Goal: Task Accomplishment & Management: Use online tool/utility

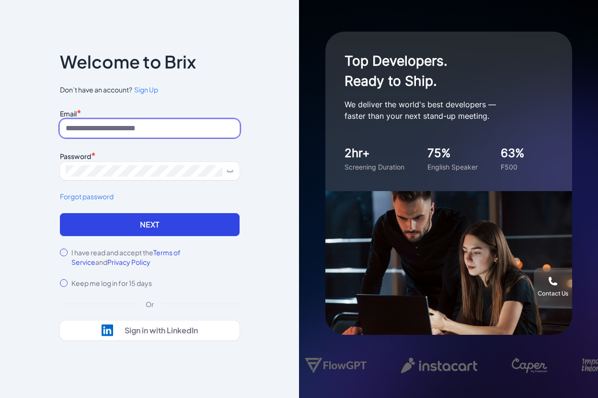
click at [138, 128] on input at bounding box center [150, 128] width 180 height 18
type input "**********"
drag, startPoint x: 158, startPoint y: 121, endPoint x: 31, endPoint y: 122, distance: 127.4
click at [31, 122] on div "**********" at bounding box center [149, 199] width 299 height 398
drag, startPoint x: 166, startPoint y: 129, endPoint x: 9, endPoint y: 113, distance: 157.8
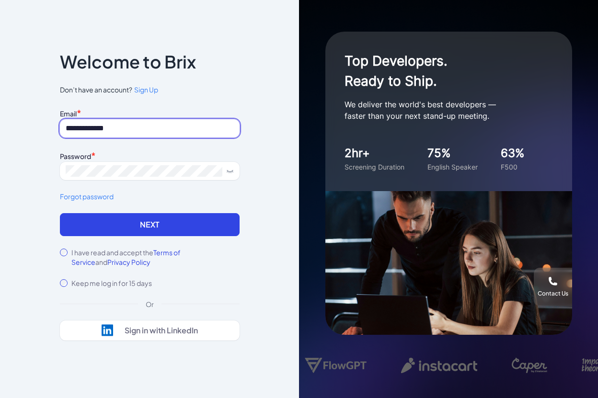
click at [9, 113] on div "**********" at bounding box center [149, 199] width 299 height 398
type input "*"
type input "**********"
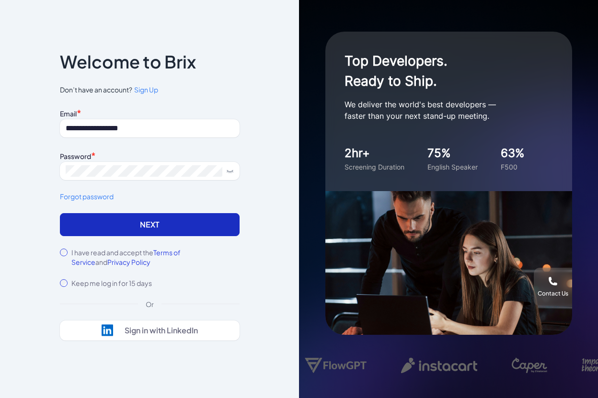
click at [111, 219] on button "Next" at bounding box center [150, 224] width 180 height 23
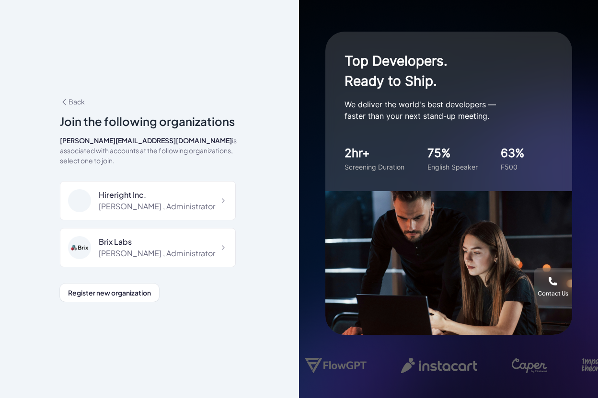
click at [207, 301] on div "**********" at bounding box center [150, 199] width 210 height 266
click at [152, 236] on div "Brix Labs" at bounding box center [157, 241] width 116 height 11
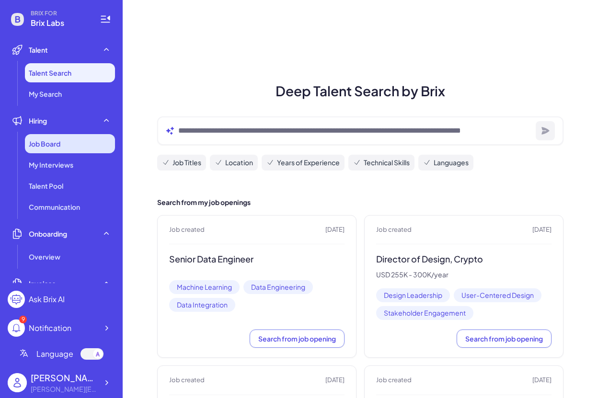
click at [81, 147] on div "Job Board" at bounding box center [70, 143] width 90 height 19
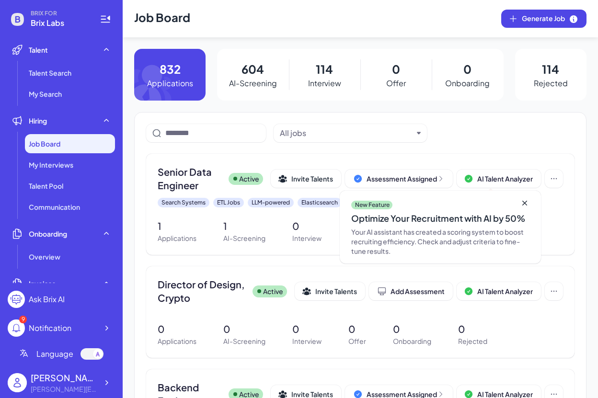
click at [520, 204] on icon at bounding box center [524, 203] width 10 height 10
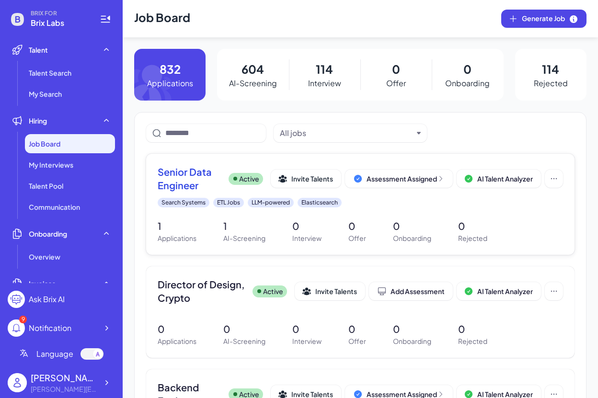
click at [176, 183] on span "Senior Data Engineer" at bounding box center [189, 178] width 63 height 27
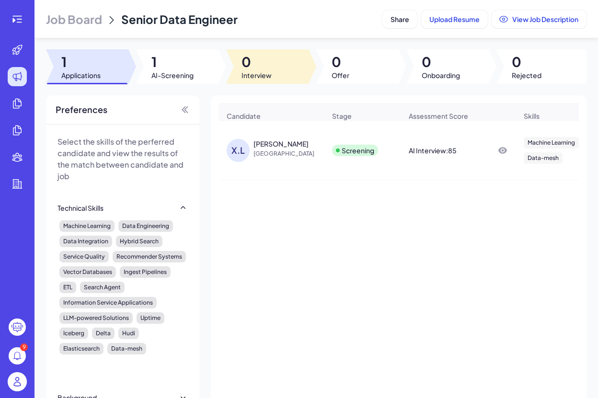
click at [275, 76] on div at bounding box center [267, 66] width 82 height 34
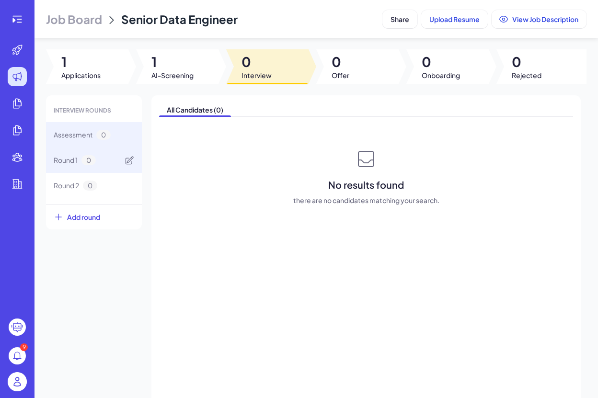
click at [104, 156] on div "Round 1 0" at bounding box center [94, 159] width 96 height 25
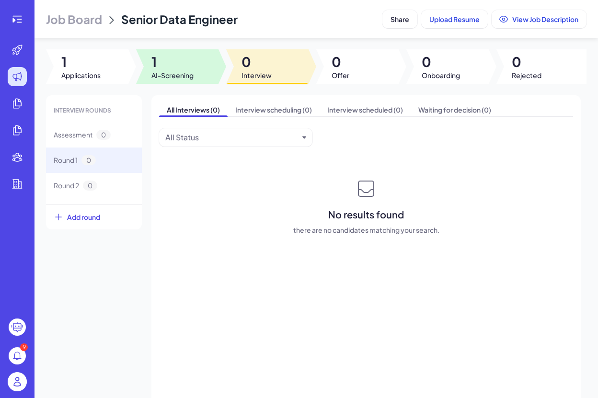
click at [163, 69] on span "1" at bounding box center [172, 61] width 42 height 17
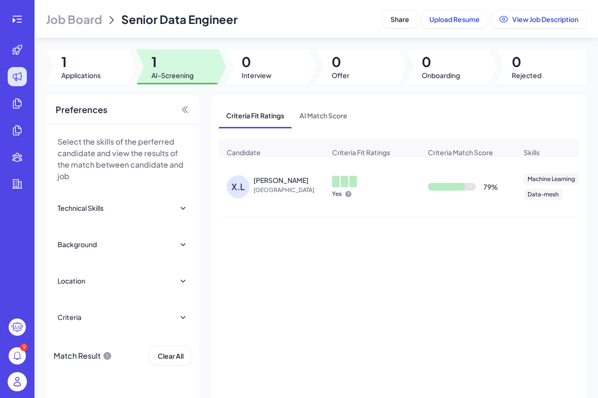
click at [278, 185] on div "Xingwei Liu" at bounding box center [280, 180] width 55 height 10
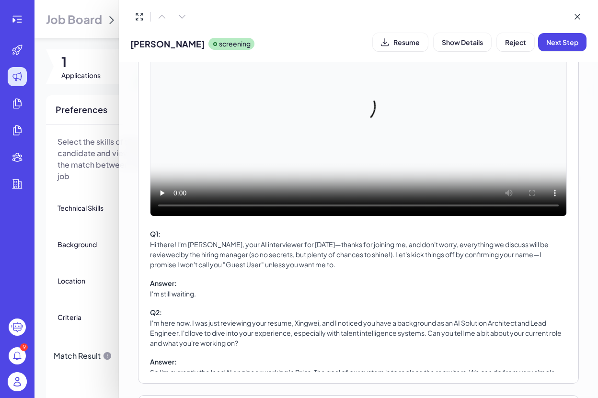
scroll to position [66, 0]
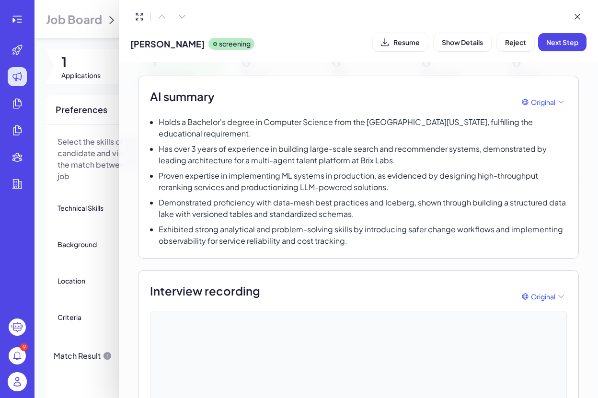
click at [93, 20] on div at bounding box center [299, 199] width 598 height 398
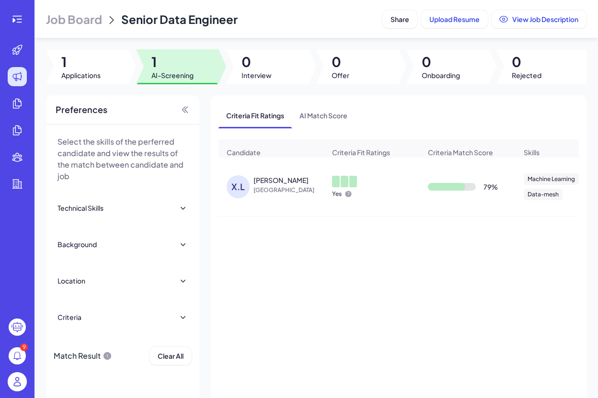
click at [94, 20] on span "Job Board" at bounding box center [74, 18] width 56 height 15
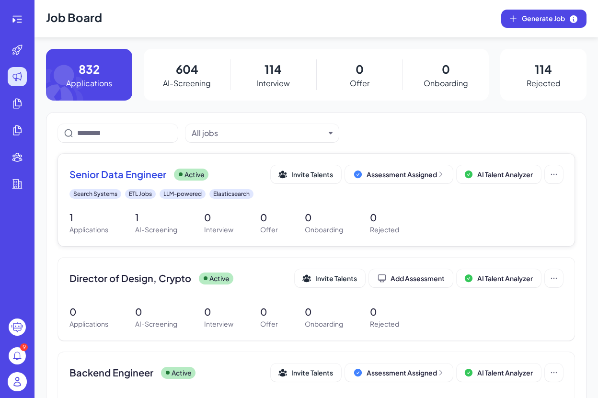
click at [124, 174] on span "Senior Data Engineer" at bounding box center [117, 174] width 97 height 13
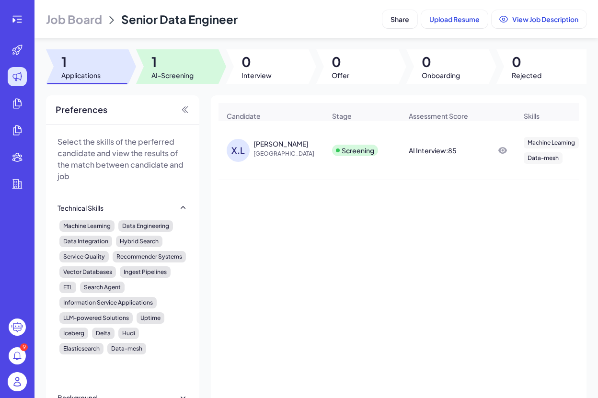
click at [212, 64] on div at bounding box center [177, 66] width 82 height 34
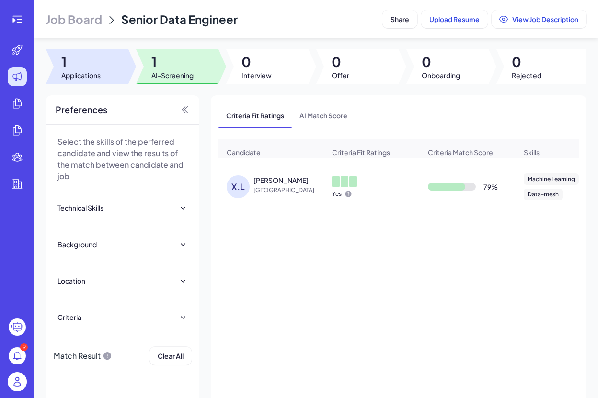
click at [75, 72] on span "Applications" at bounding box center [80, 75] width 39 height 10
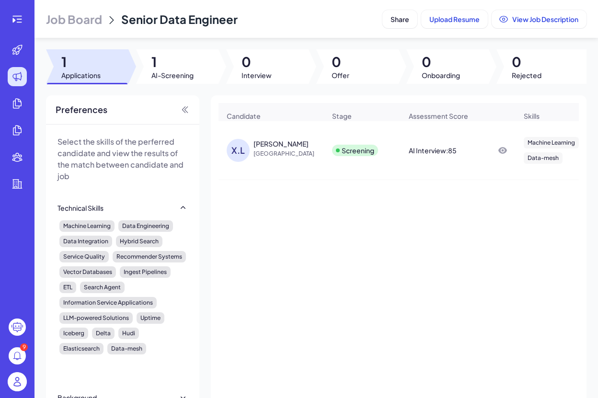
click at [286, 212] on div "X.L Xingwei Liu United States Screening AI Interview : 85 Machine Learning Data…" at bounding box center [398, 272] width 360 height 302
click at [409, 264] on div "X.L Xingwei Liu United States Screening AI Interview : 85 Machine Learning Data…" at bounding box center [398, 272] width 360 height 302
drag, startPoint x: 124, startPoint y: 15, endPoint x: 237, endPoint y: 23, distance: 113.8
click at [237, 23] on div "Job Board Senior Data Engineer" at bounding box center [212, 18] width 332 height 15
copy span "Senior Data Engineer"
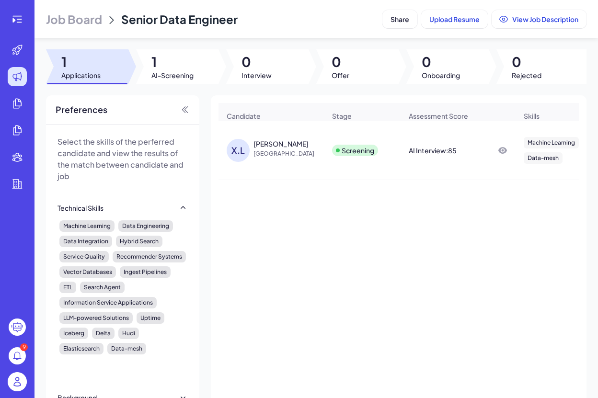
click at [359, 243] on div "X.L Xingwei Liu United States Screening AI Interview : 85 Machine Learning Data…" at bounding box center [398, 272] width 360 height 302
click at [333, 333] on div "X.L Xingwei Liu United States Screening AI Interview : 85 Machine Learning Data…" at bounding box center [398, 272] width 360 height 302
click at [460, 21] on span "Upload Resume" at bounding box center [454, 19] width 50 height 9
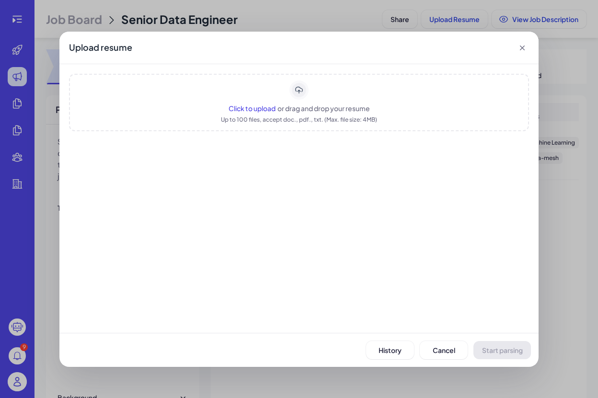
click at [279, 108] on span "or drag and drop your resume" at bounding box center [323, 108] width 92 height 9
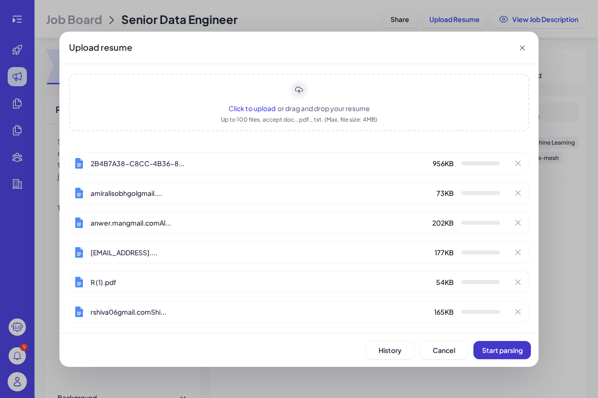
click at [510, 348] on span "Start parsing" at bounding box center [502, 350] width 41 height 9
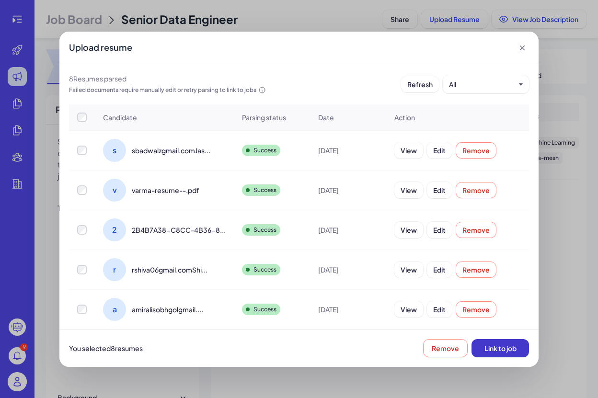
click at [489, 347] on span "Link to job" at bounding box center [500, 348] width 32 height 9
click at [523, 48] on icon at bounding box center [521, 47] width 5 height 5
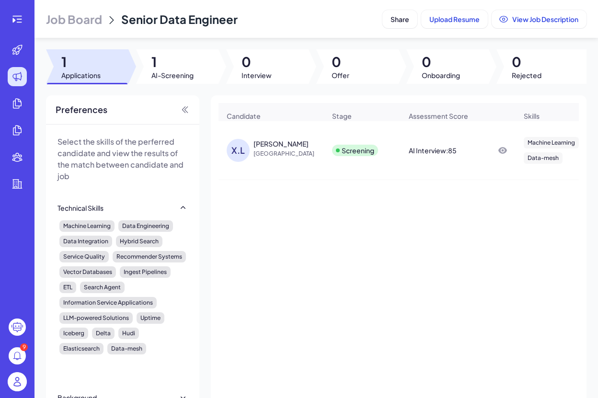
click at [323, 241] on div "X.L Xingwei Liu United States Screening AI Interview : 85 Machine Learning Data…" at bounding box center [398, 272] width 360 height 302
click at [193, 71] on div at bounding box center [177, 66] width 82 height 34
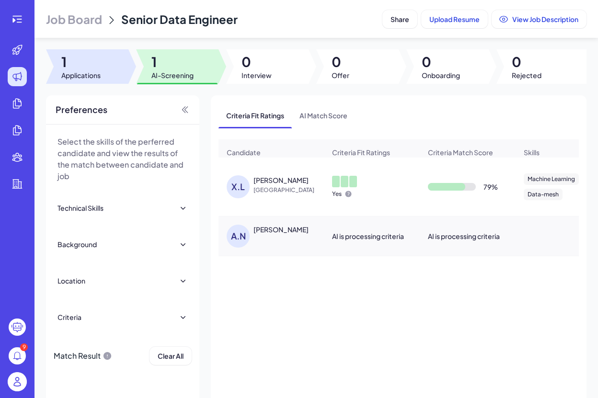
click at [109, 67] on div at bounding box center [87, 66] width 82 height 34
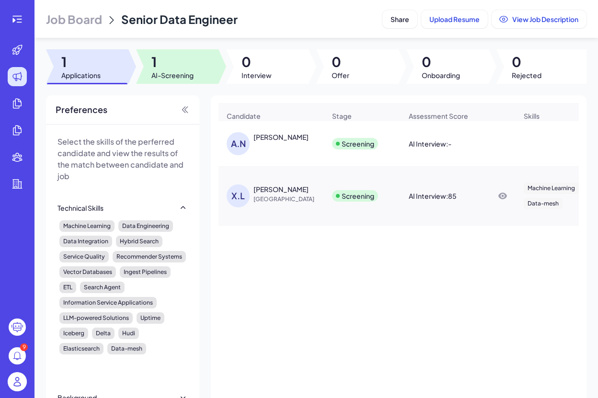
click at [169, 57] on span "1" at bounding box center [172, 61] width 42 height 17
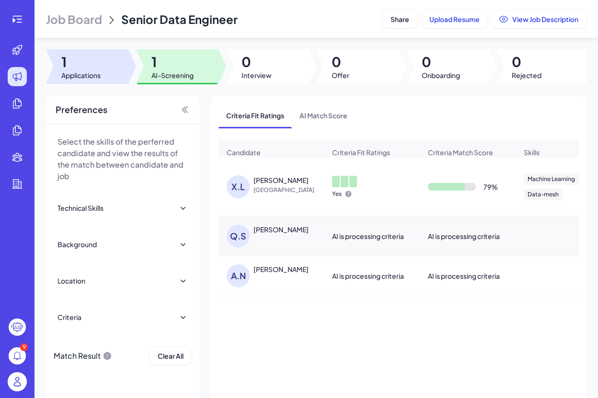
click at [97, 66] on span "1" at bounding box center [80, 61] width 39 height 17
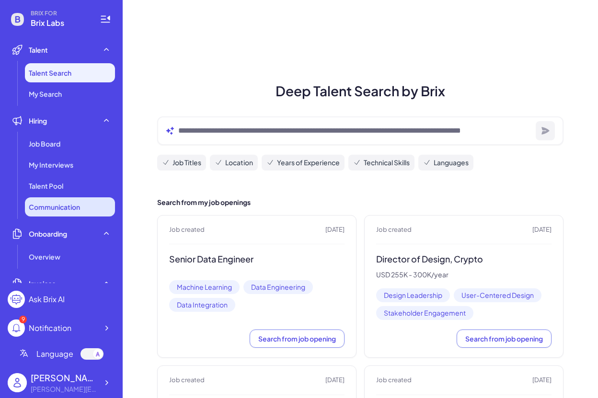
click at [61, 215] on li "Communication" at bounding box center [70, 206] width 90 height 19
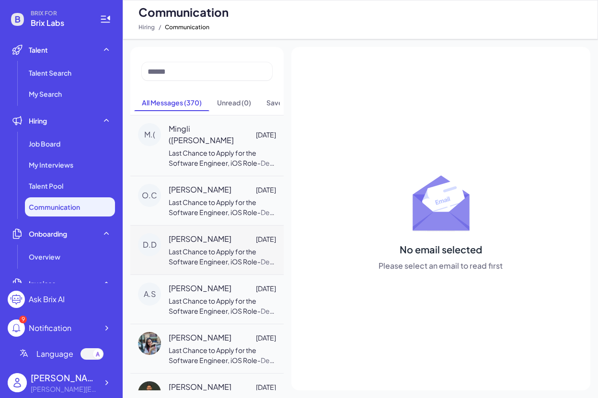
click at [182, 247] on span "Last Chance to Apply for the Software Engineer, iOS Role" at bounding box center [213, 256] width 89 height 19
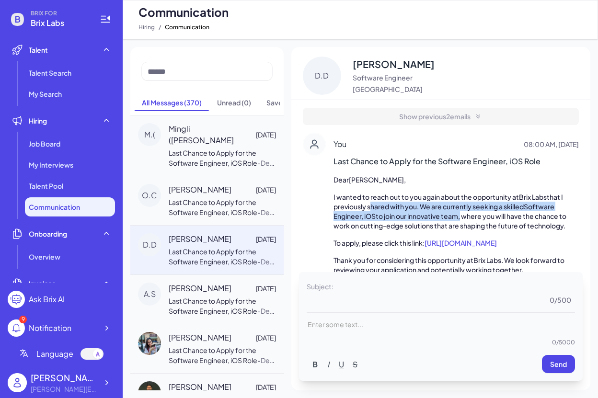
drag, startPoint x: 369, startPoint y: 202, endPoint x: 460, endPoint y: 217, distance: 92.2
click at [460, 217] on p "I wanted to reach out to you again about the opportunity at [GEOGRAPHIC_DATA] t…" at bounding box center [455, 211] width 245 height 38
click at [459, 219] on span "to join our innovative team, where you will have the chance to work on cutting-…" at bounding box center [450, 221] width 234 height 18
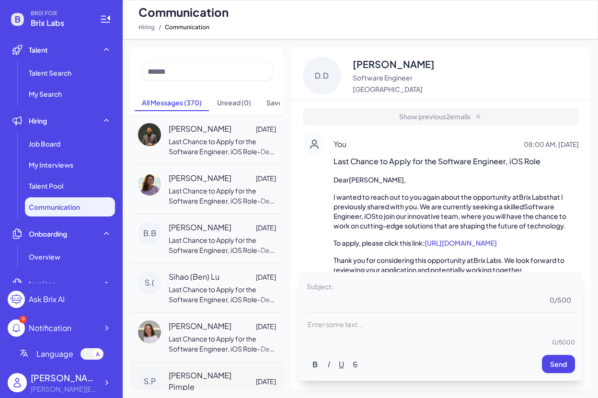
scroll to position [329, 0]
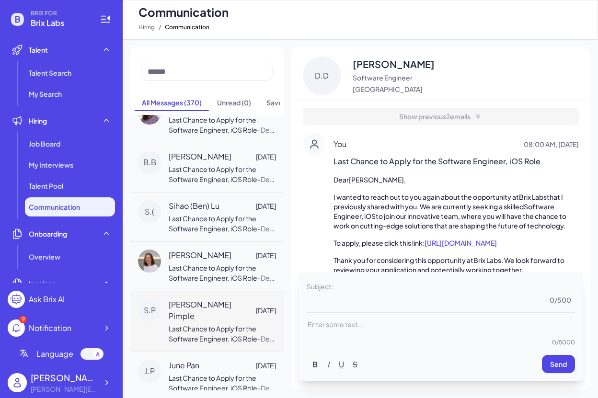
click at [205, 316] on div "[PERSON_NAME] Pimple [DATE] Last Chance to Apply for the Software Engineer, iOS…" at bounding box center [222, 321] width 107 height 45
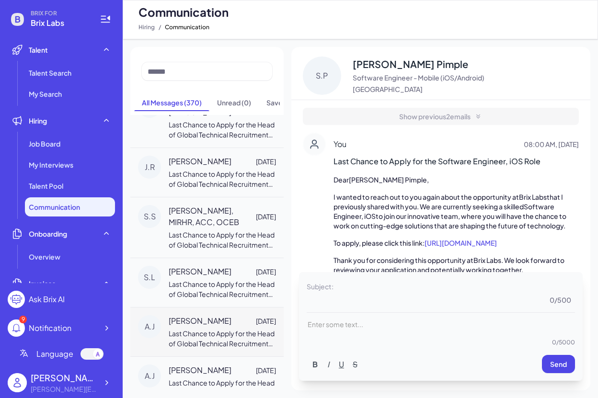
scroll to position [2587, 0]
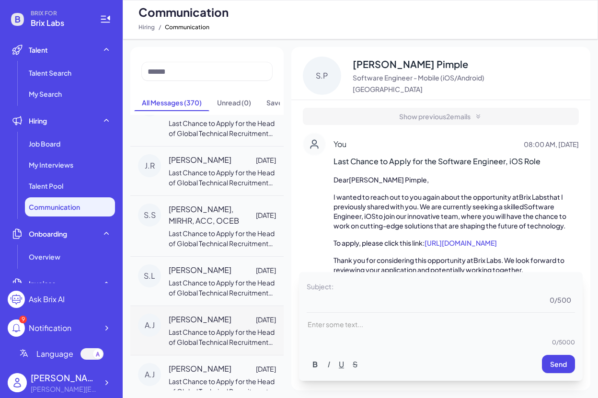
click at [203, 327] on span "Last Chance to Apply for the Head of Global Technical Recruitment Role" at bounding box center [222, 341] width 106 height 29
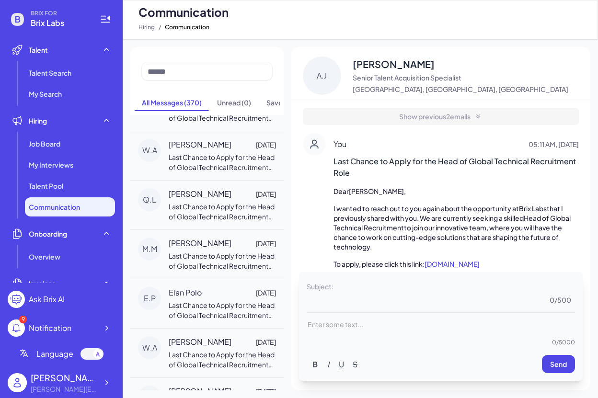
scroll to position [5319, 0]
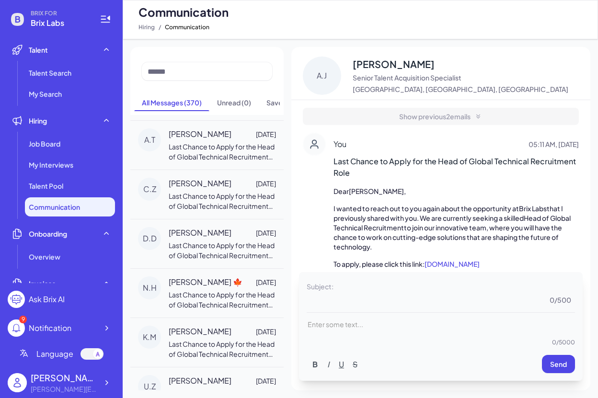
click at [204, 375] on span "[PERSON_NAME]" at bounding box center [200, 380] width 63 height 11
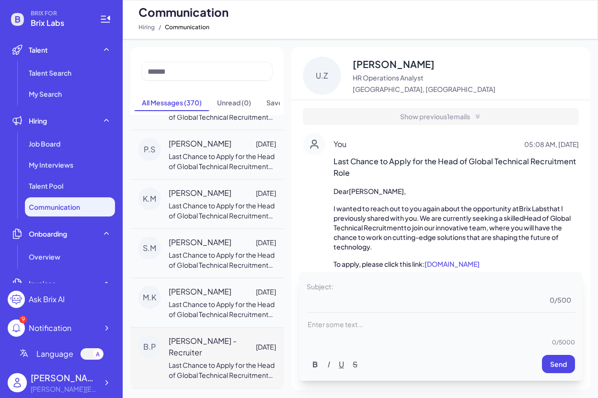
scroll to position [8005, 0]
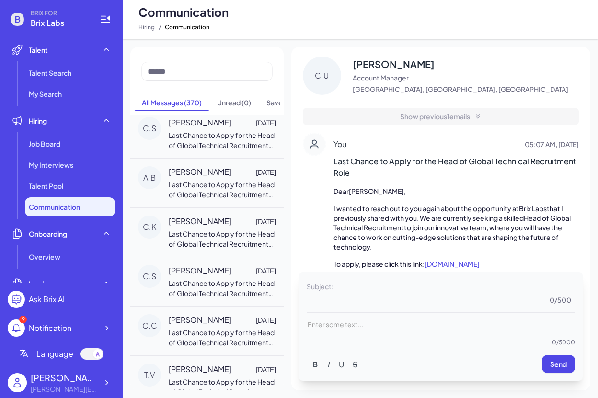
scroll to position [8809, 0]
